Goal: Information Seeking & Learning: Understand process/instructions

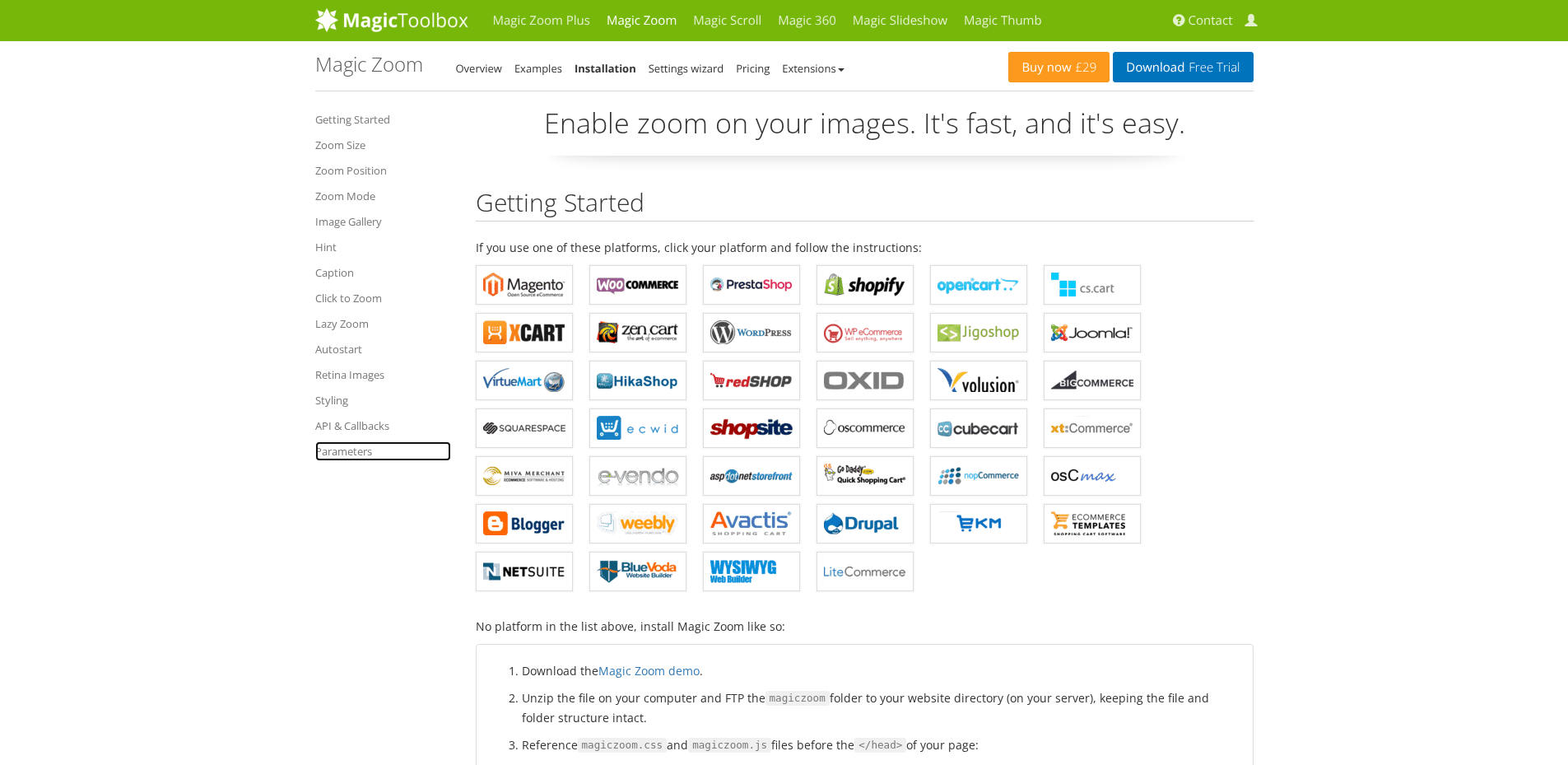
click at [368, 454] on link "Parameters" at bounding box center [383, 451] width 136 height 20
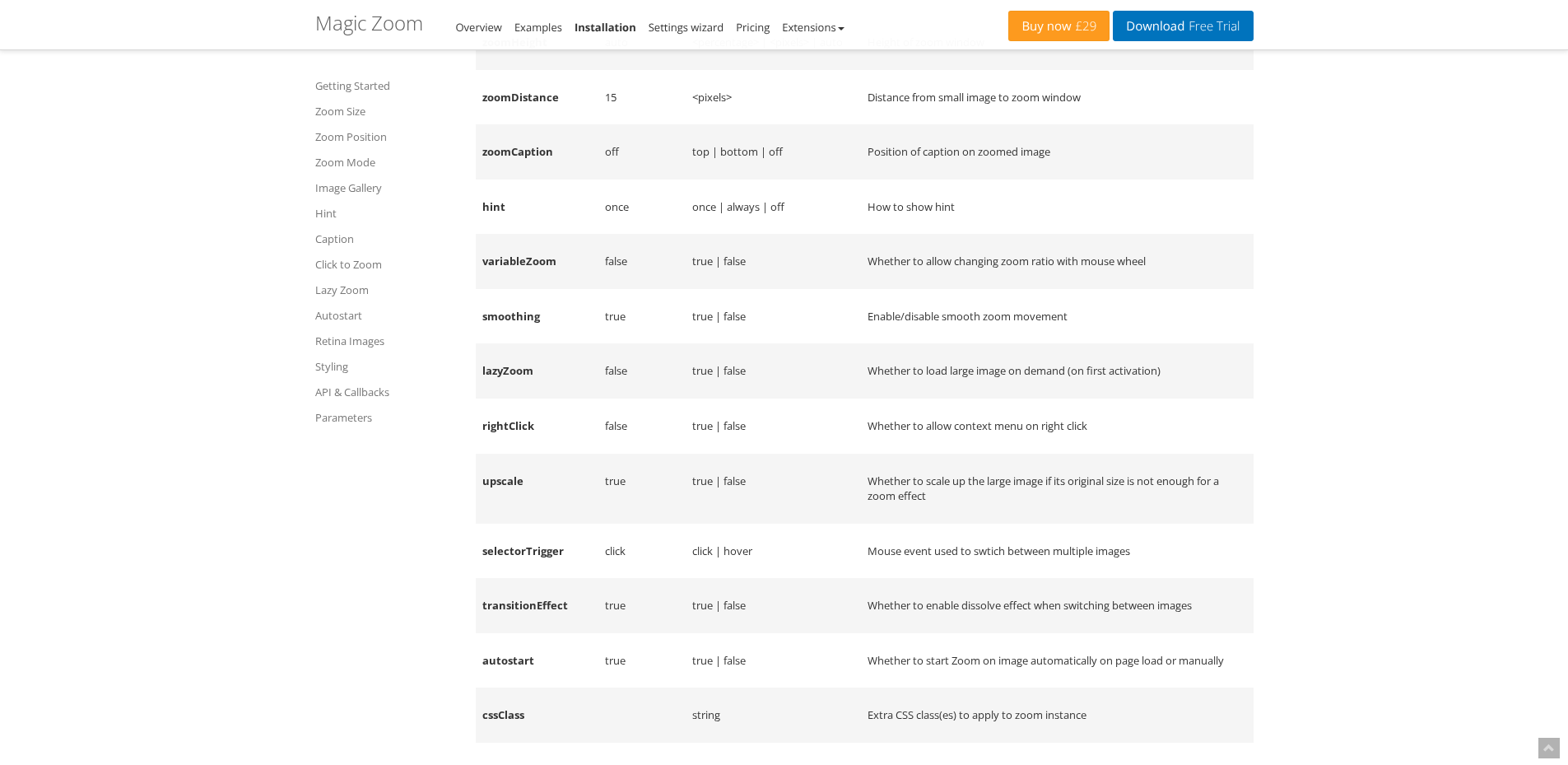
scroll to position [13286, 0]
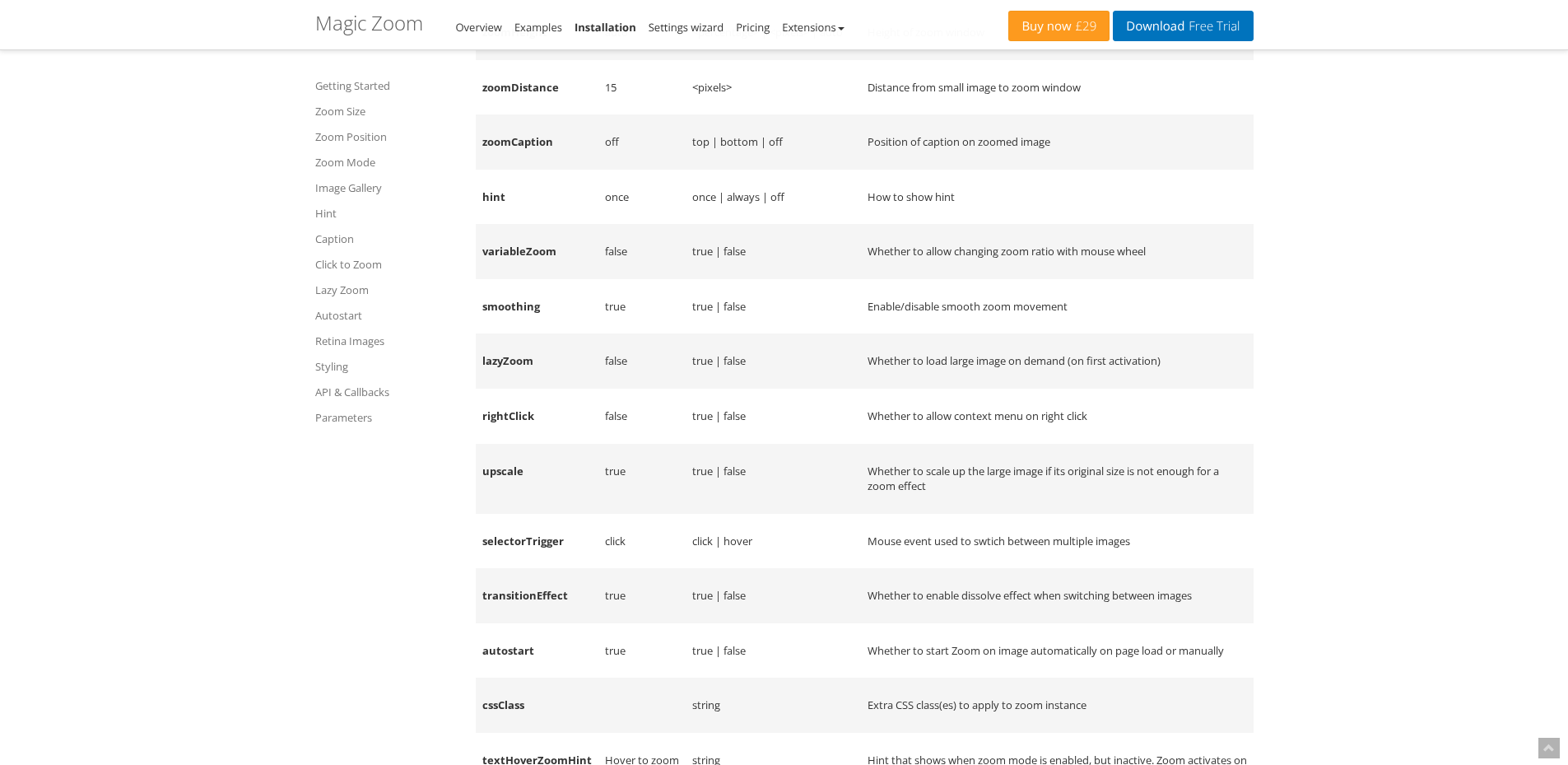
click at [872, 442] on td "Whether to allow context menu on right click" at bounding box center [1057, 416] width 392 height 55
click at [997, 444] on td "Whether to allow context menu on right click" at bounding box center [1057, 416] width 392 height 55
click at [494, 443] on td "rightClick" at bounding box center [537, 416] width 123 height 55
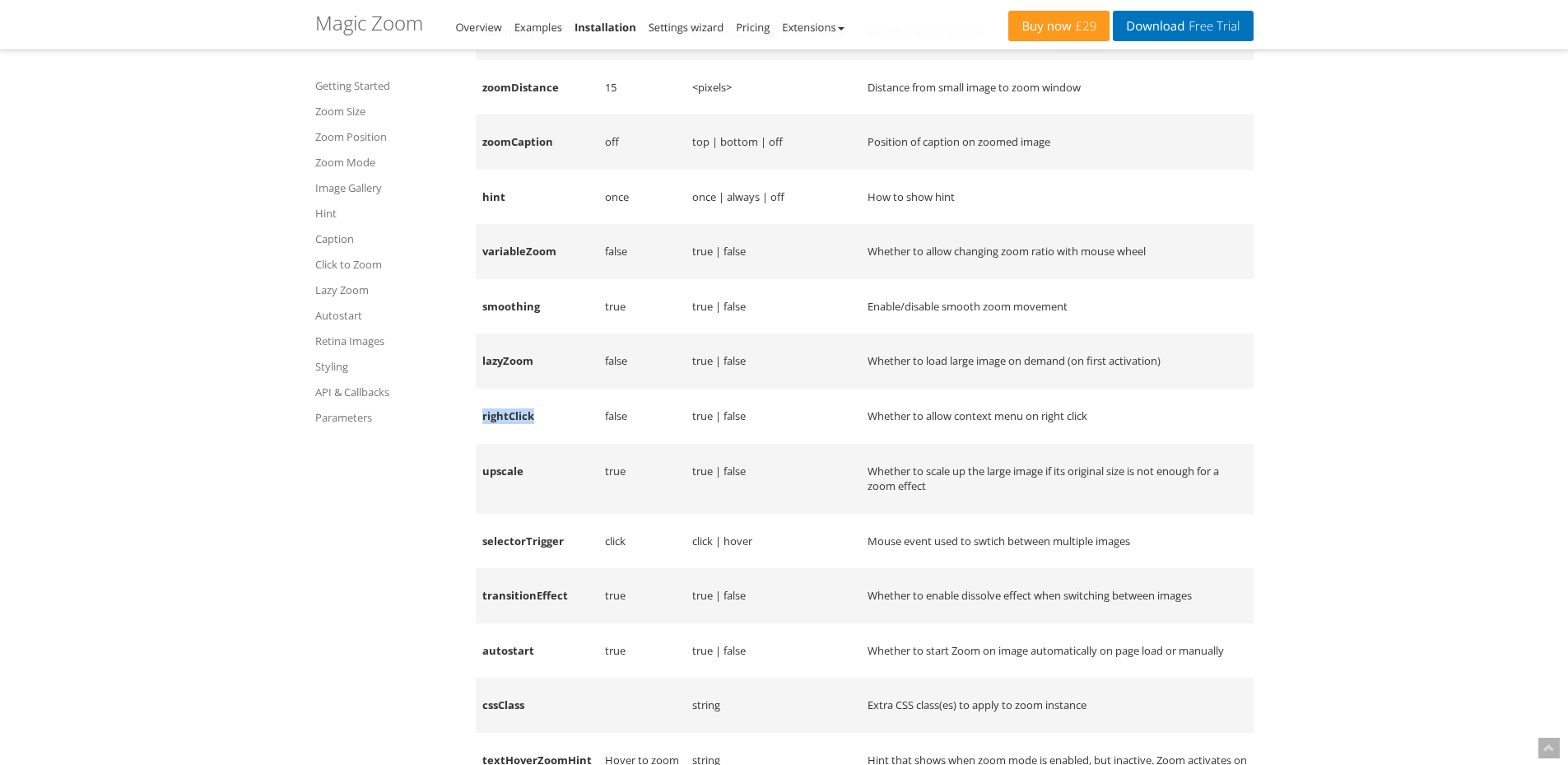
click at [494, 443] on td "rightClick" at bounding box center [537, 416] width 123 height 55
copy td "rightClick"
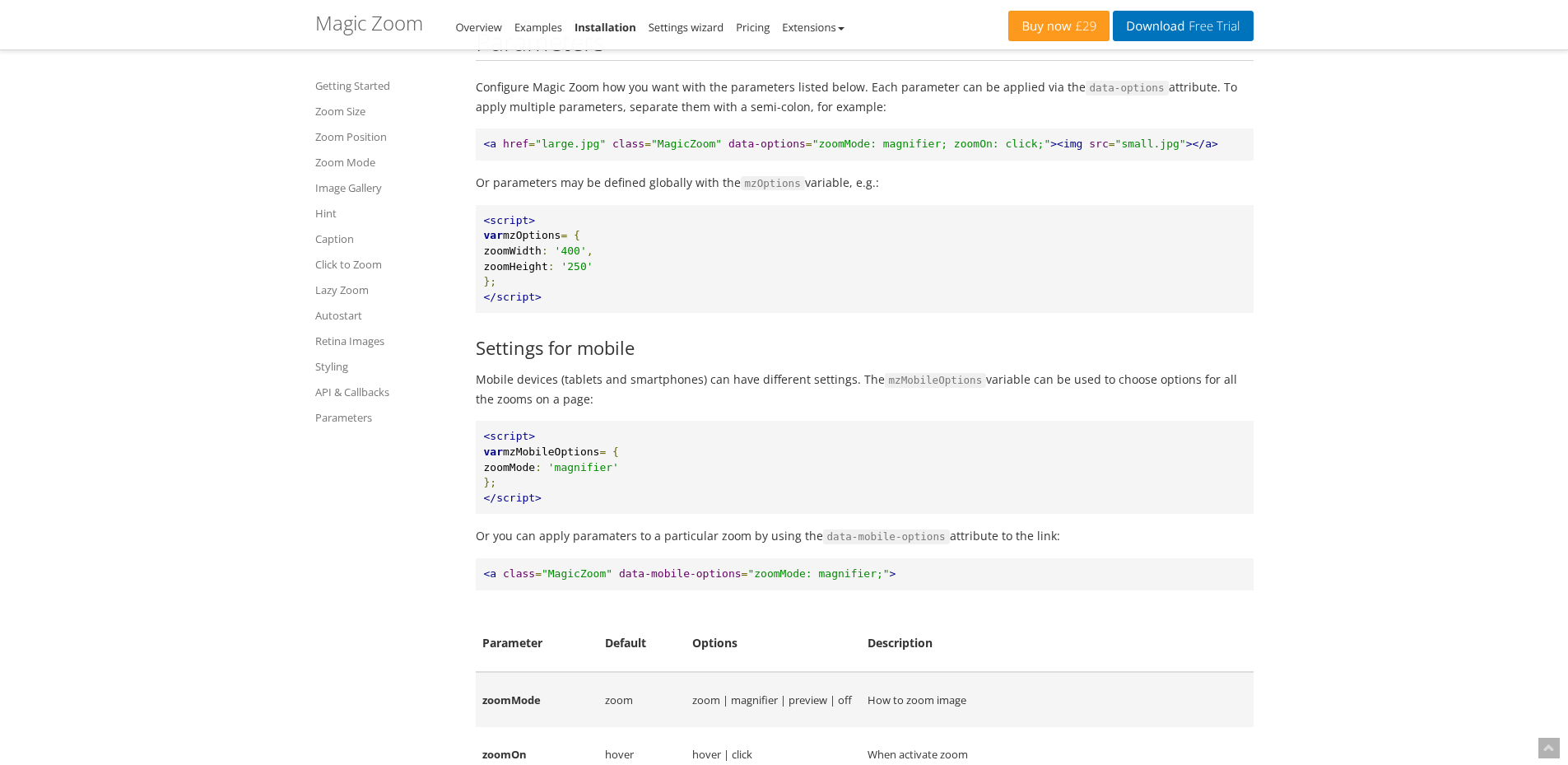
scroll to position [12381, 0]
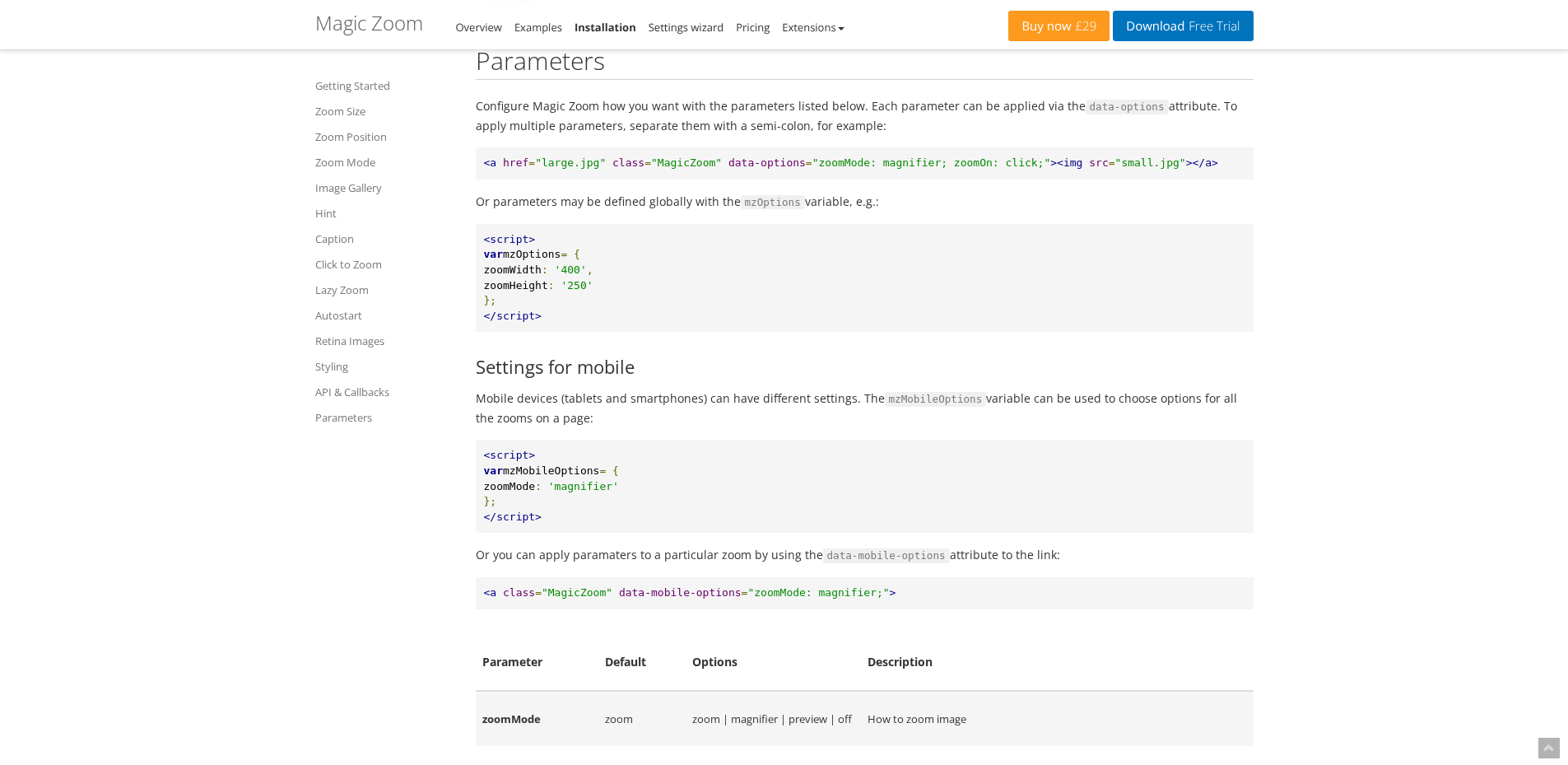
drag, startPoint x: 509, startPoint y: 278, endPoint x: 558, endPoint y: 279, distance: 49.0
click at [558, 260] on span "mzOptions" at bounding box center [532, 254] width 58 height 12
copy span "mzOptions"
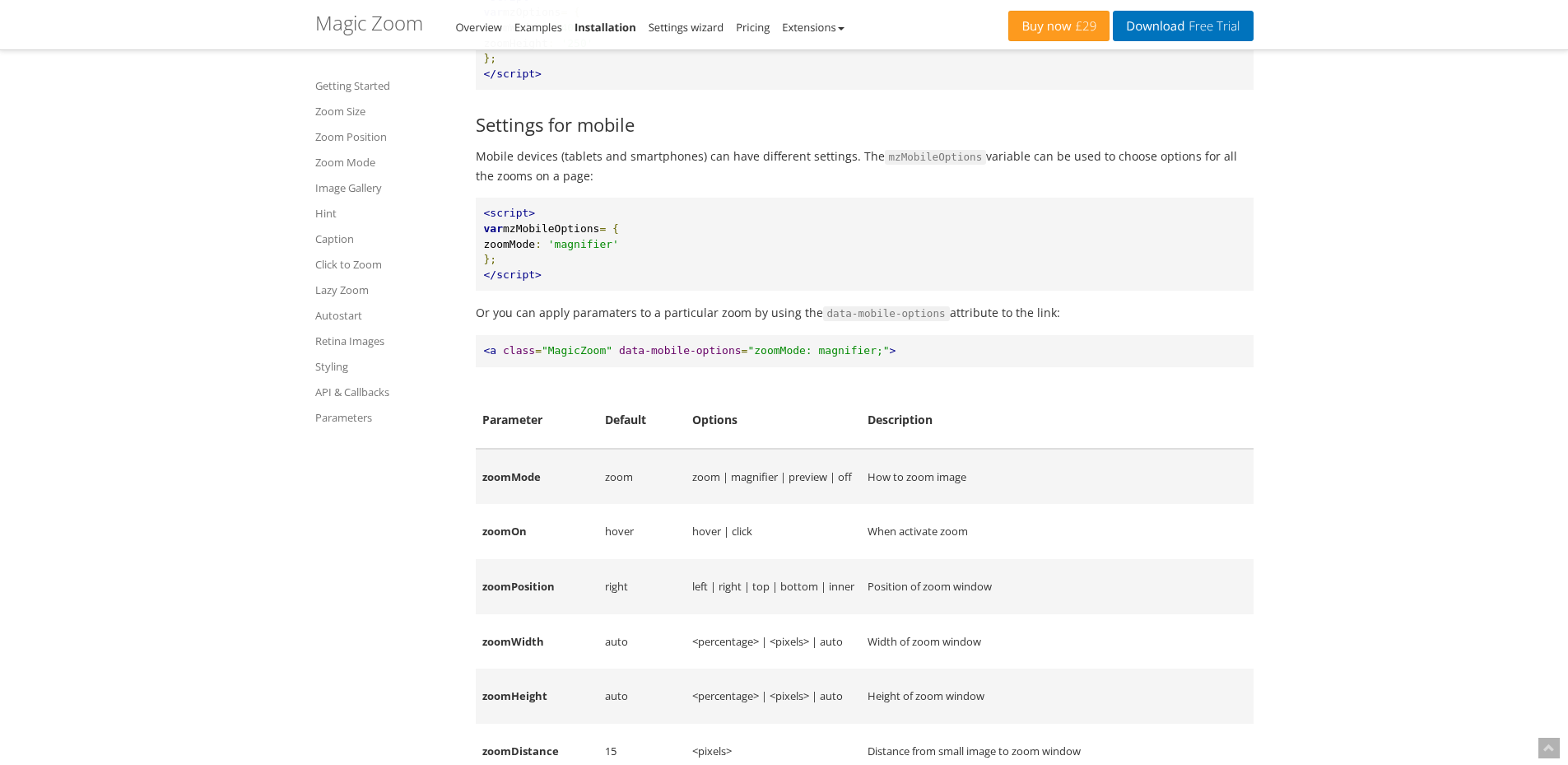
scroll to position [12545, 0]
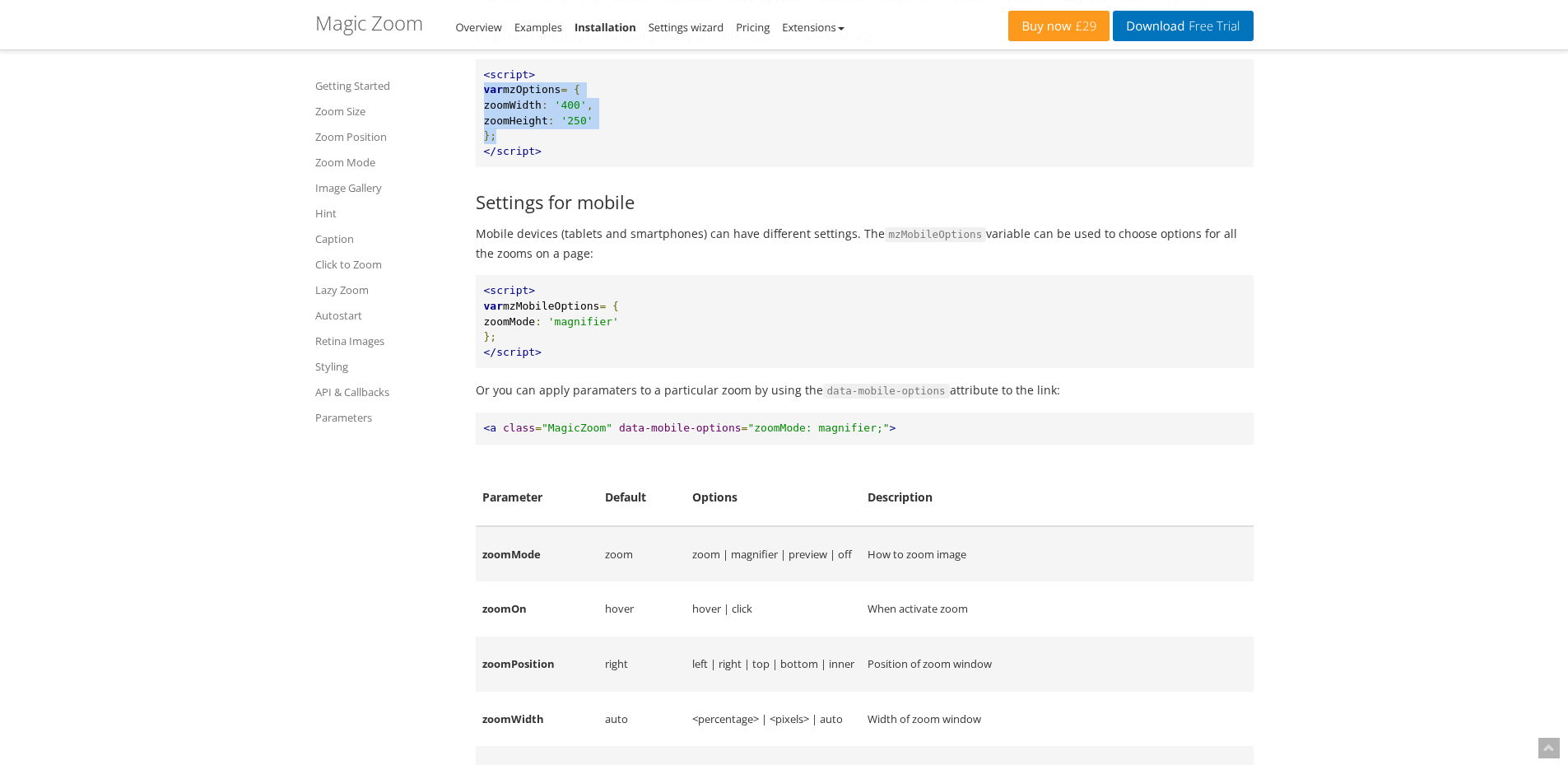
drag, startPoint x: 503, startPoint y: 159, endPoint x: 484, endPoint y: 110, distance: 52.6
click at [484, 110] on pre "<script> var mzOptions = { zoomWidth : '400' , zoomHeight : '250' }; </script>" at bounding box center [864, 113] width 778 height 108
copy pre "var mzOptions = { zoomWidth : '400' , zoomHeight : '250' };"
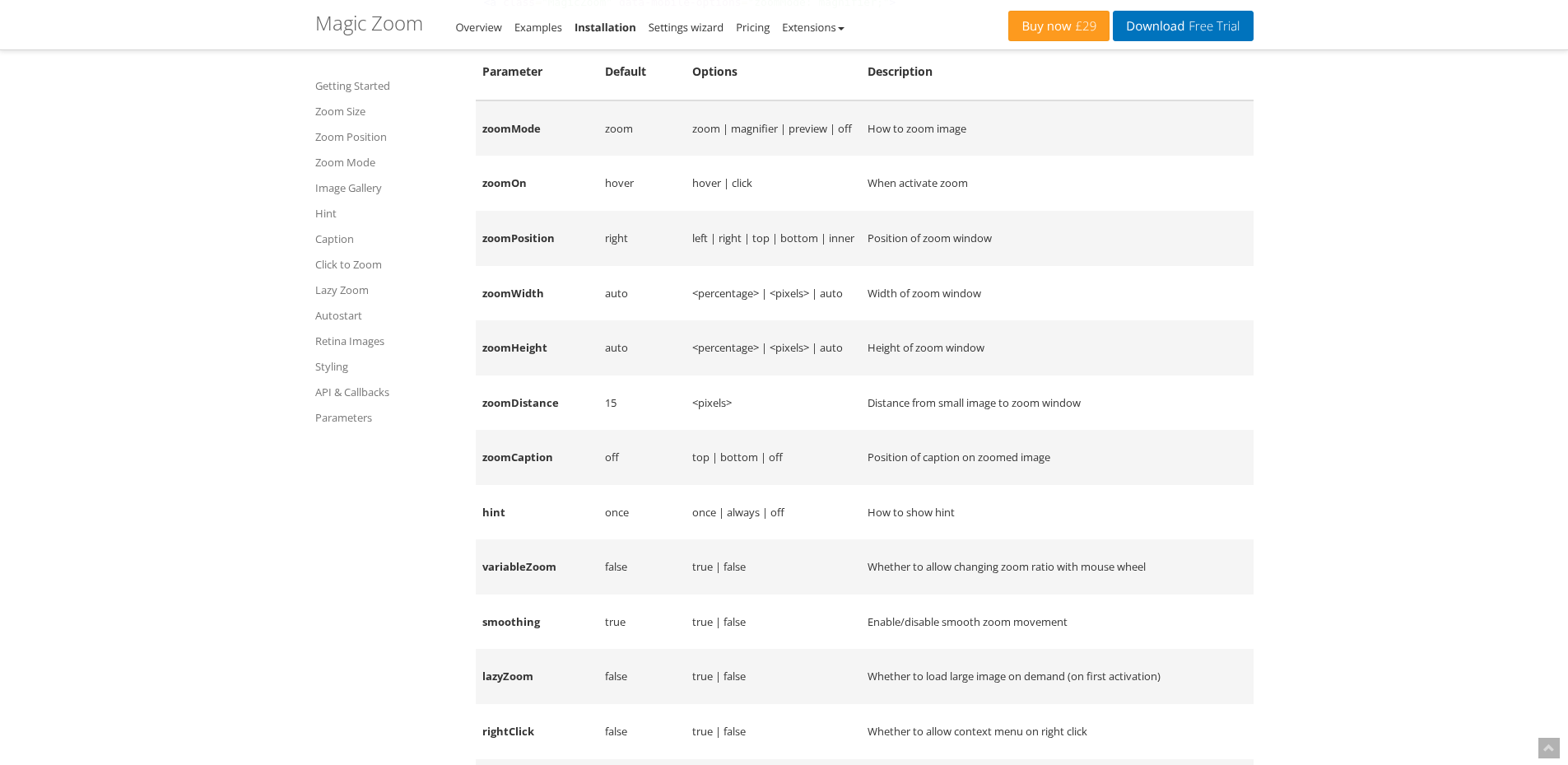
scroll to position [13039, 0]
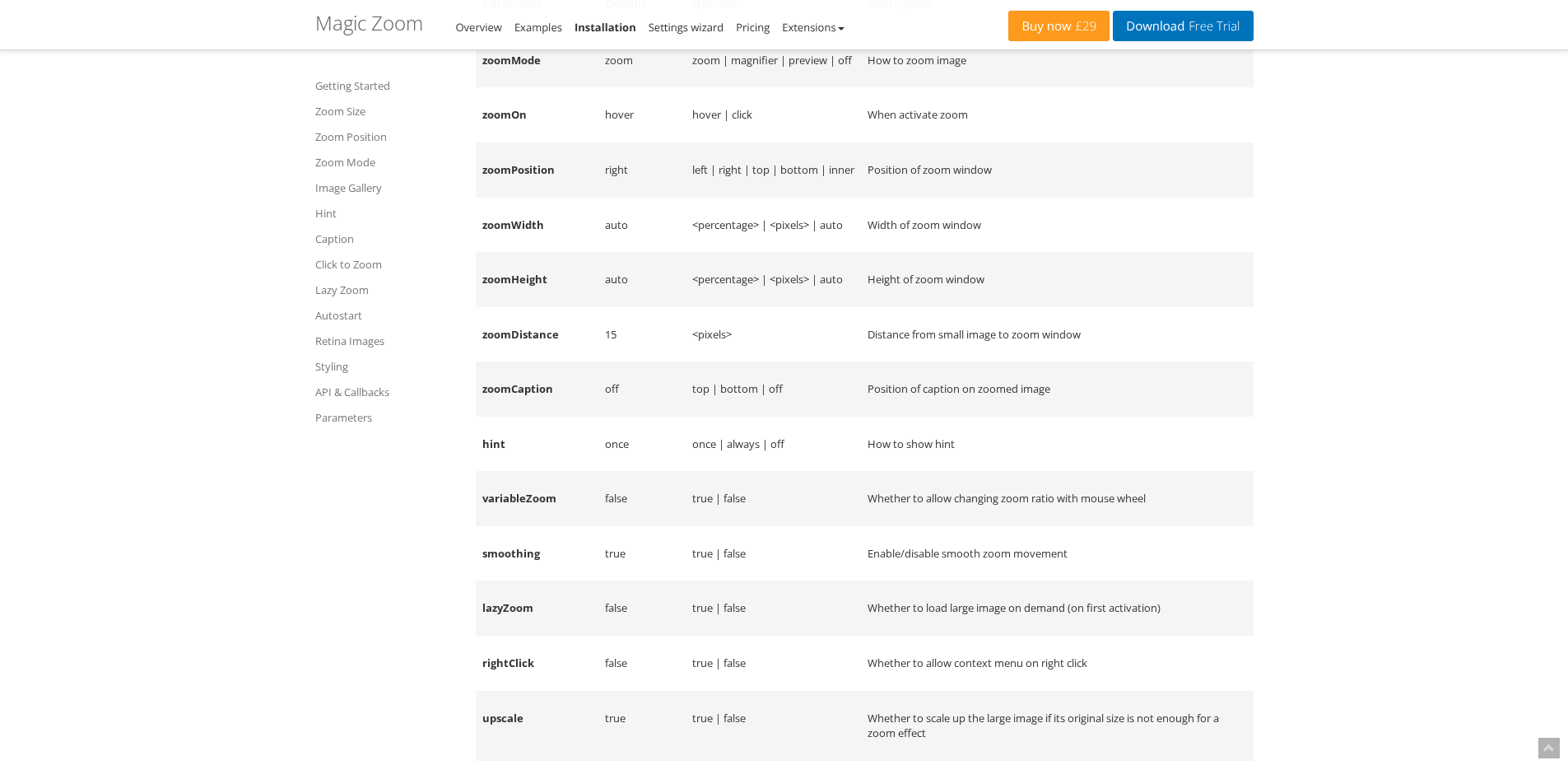
click at [686, 362] on td "<pixels>" at bounding box center [773, 335] width 176 height 55
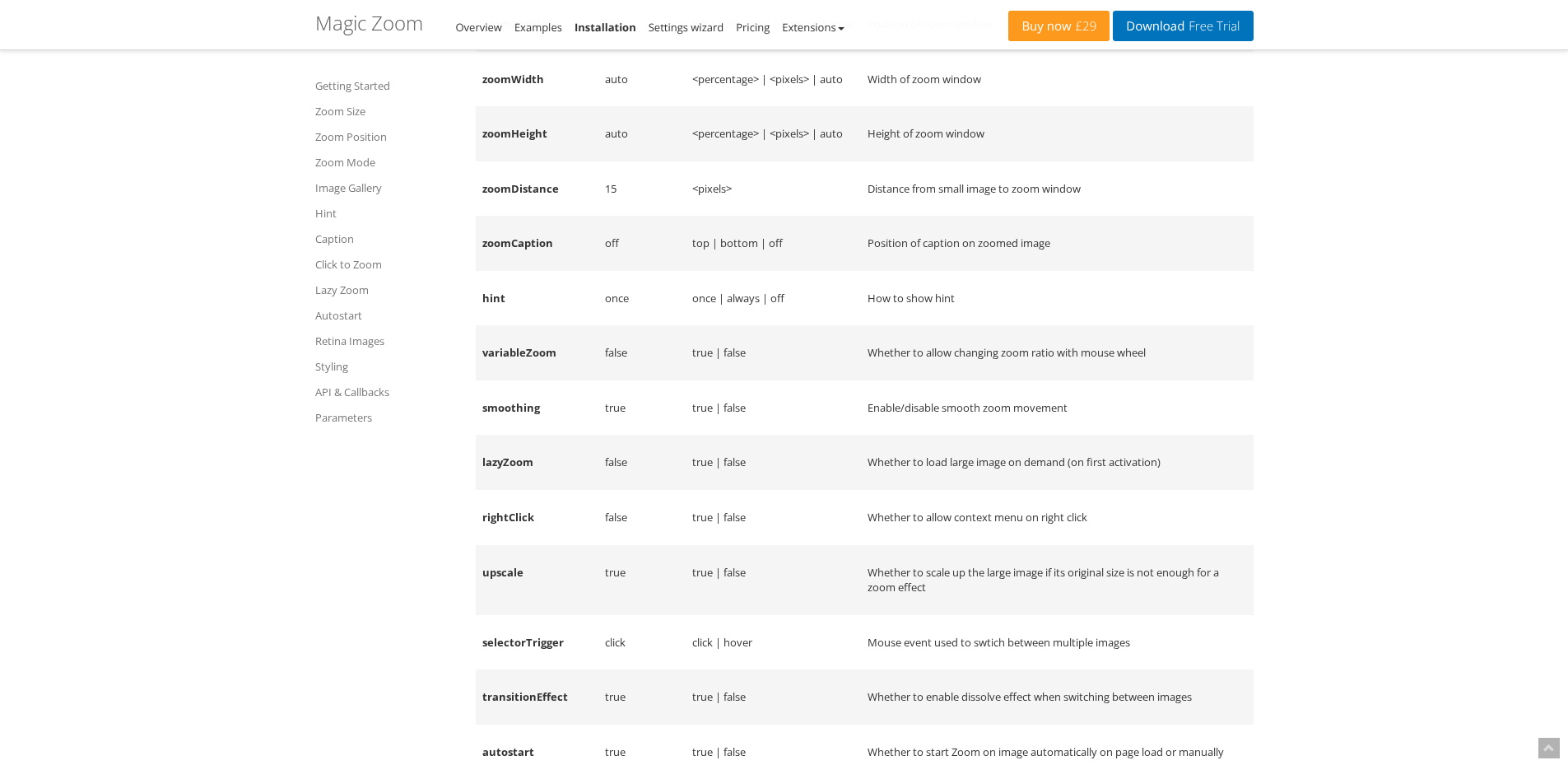
scroll to position [13204, 0]
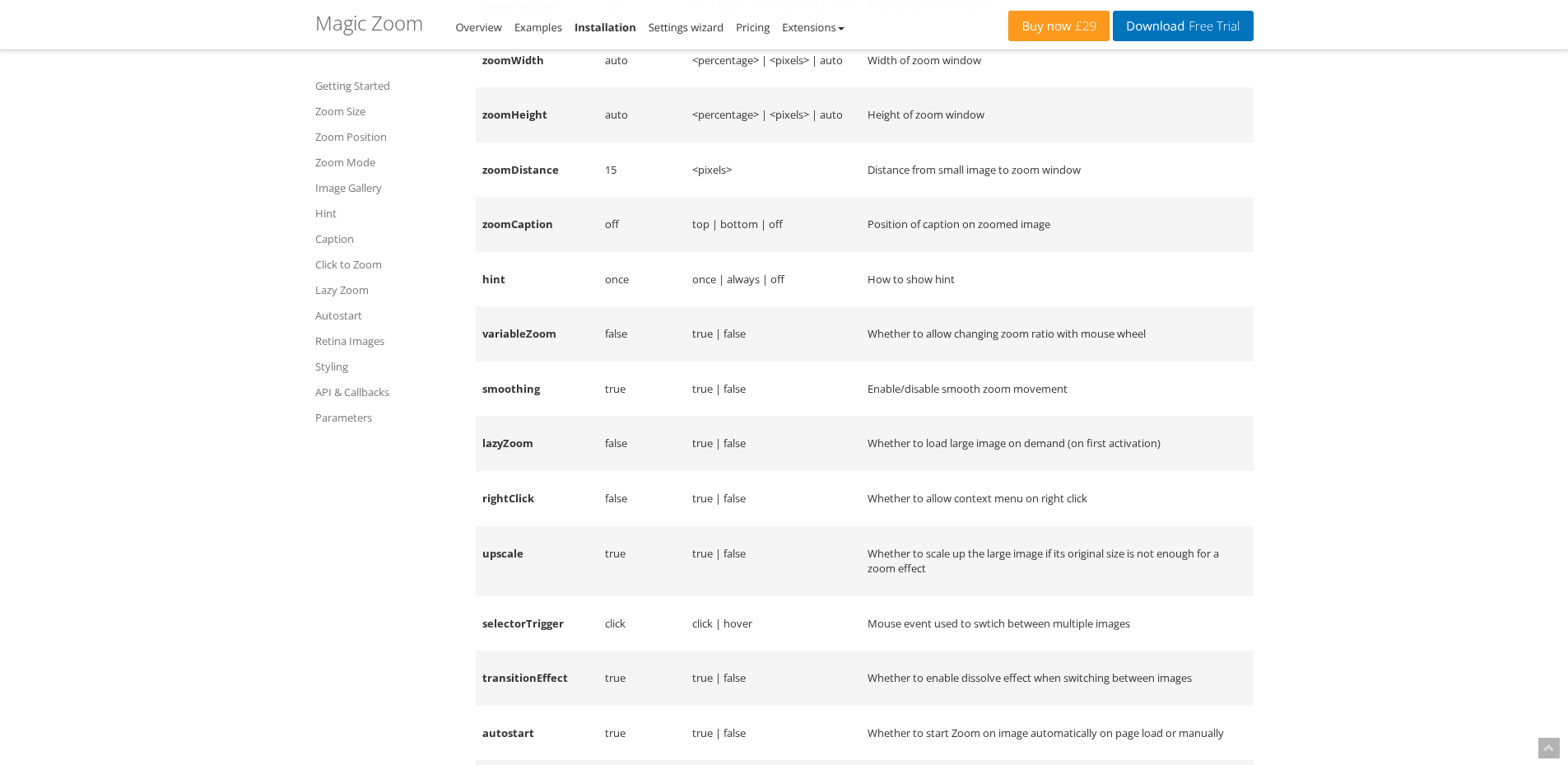
click at [501, 522] on td "rightClick" at bounding box center [537, 499] width 123 height 55
copy td "rightClick"
